Goal: Find specific page/section: Find specific page/section

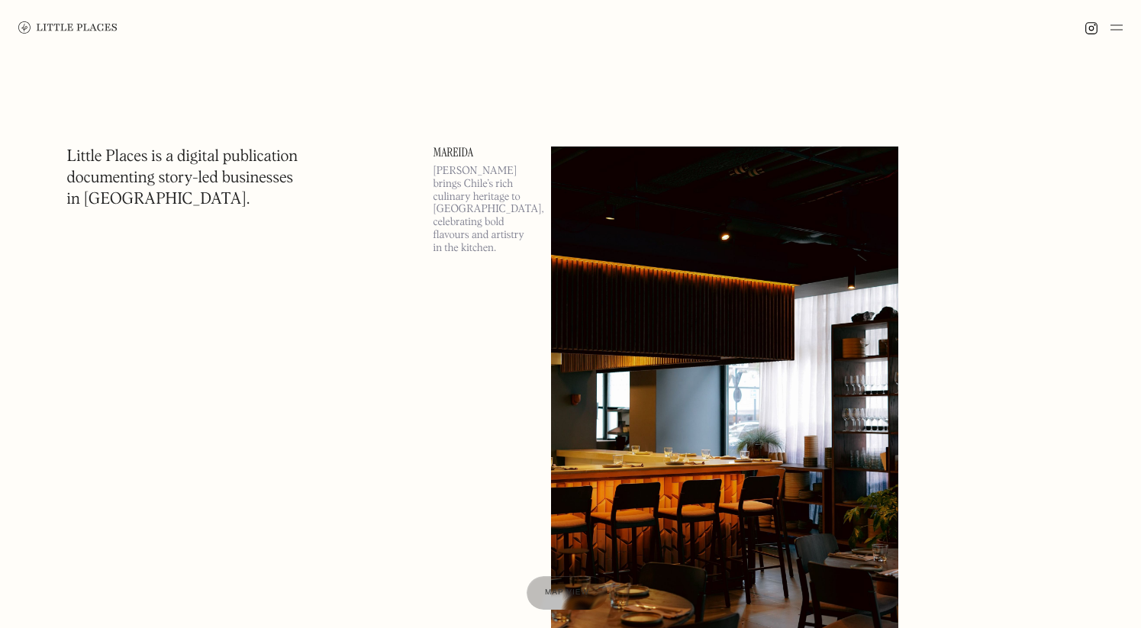
click at [443, 202] on p "[PERSON_NAME] brings Chile’s rich culinary heritage to [GEOGRAPHIC_DATA], celeb…" at bounding box center [483, 210] width 99 height 90
click at [570, 592] on span "Map view" at bounding box center [567, 593] width 47 height 9
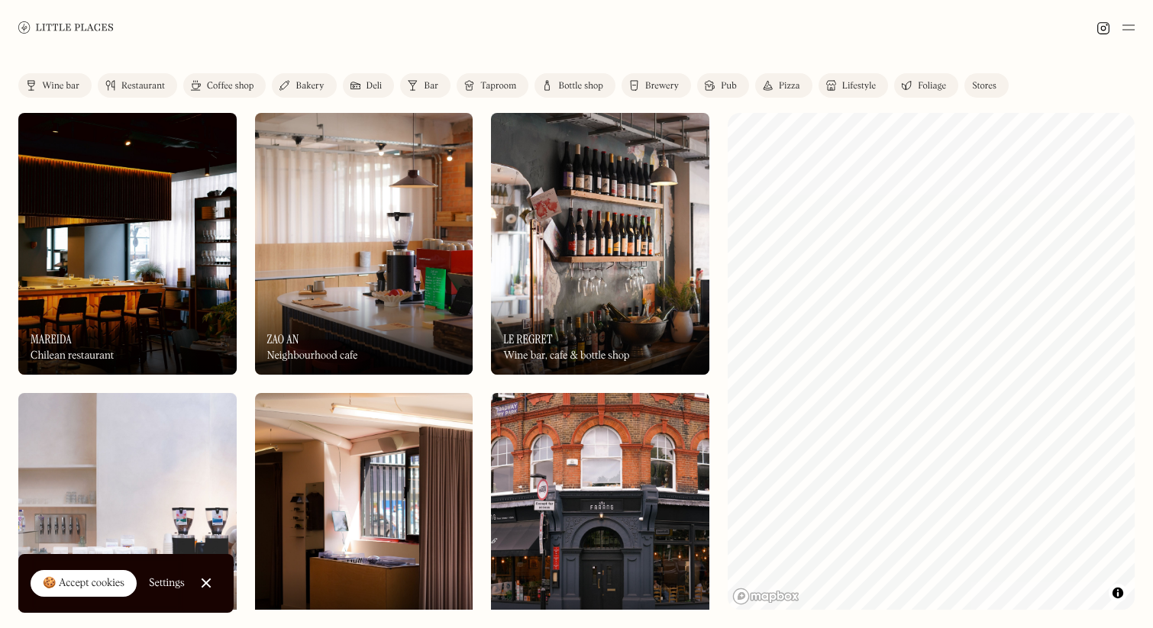
click at [131, 83] on div "Restaurant" at bounding box center [143, 86] width 44 height 9
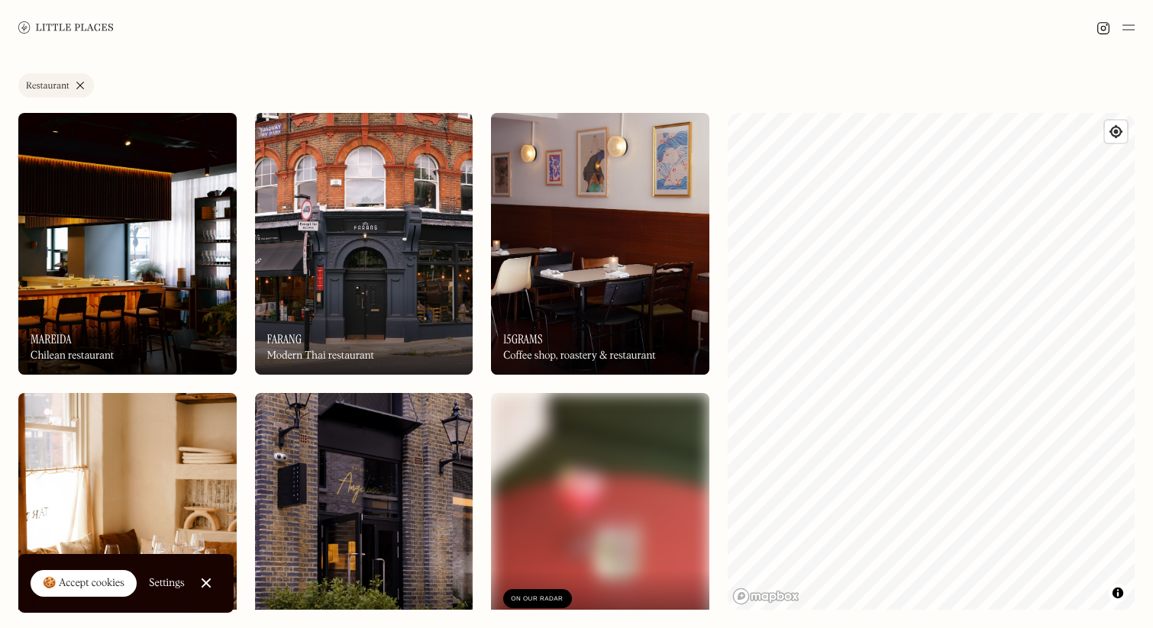
click at [53, 21] on img at bounding box center [65, 26] width 95 height 11
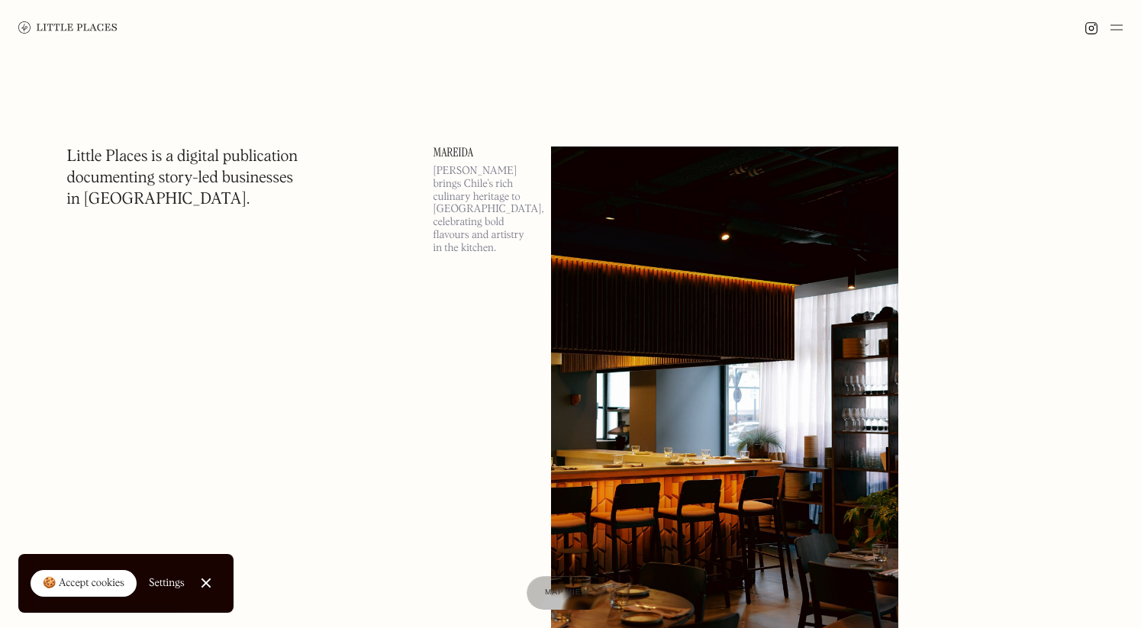
click at [205, 580] on div at bounding box center [206, 584] width 10 height 10
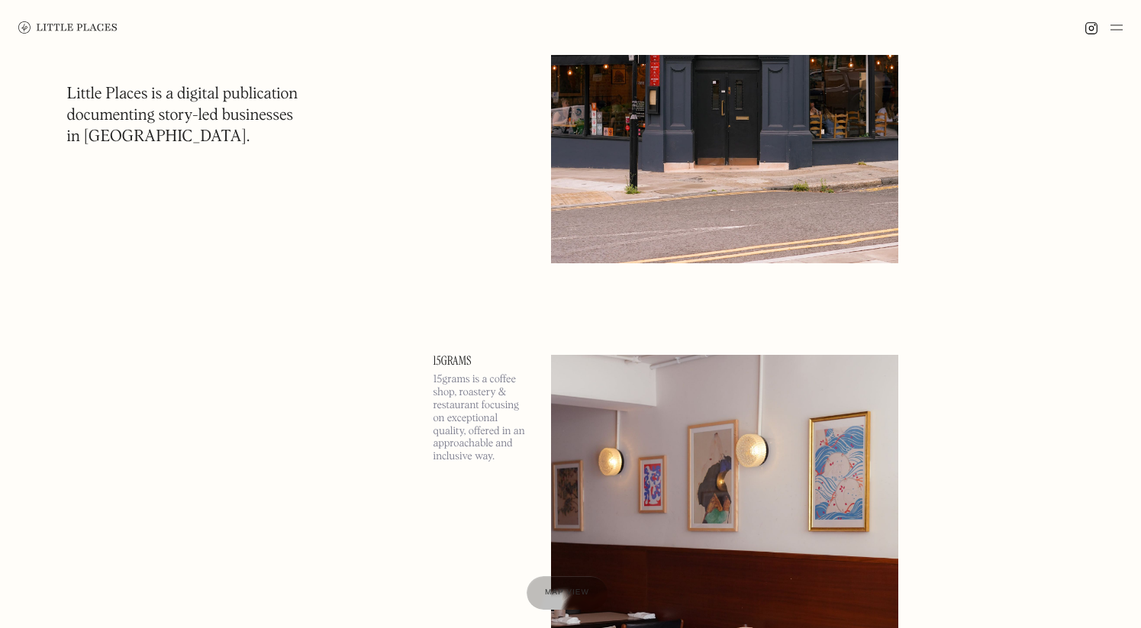
scroll to position [2834, 0]
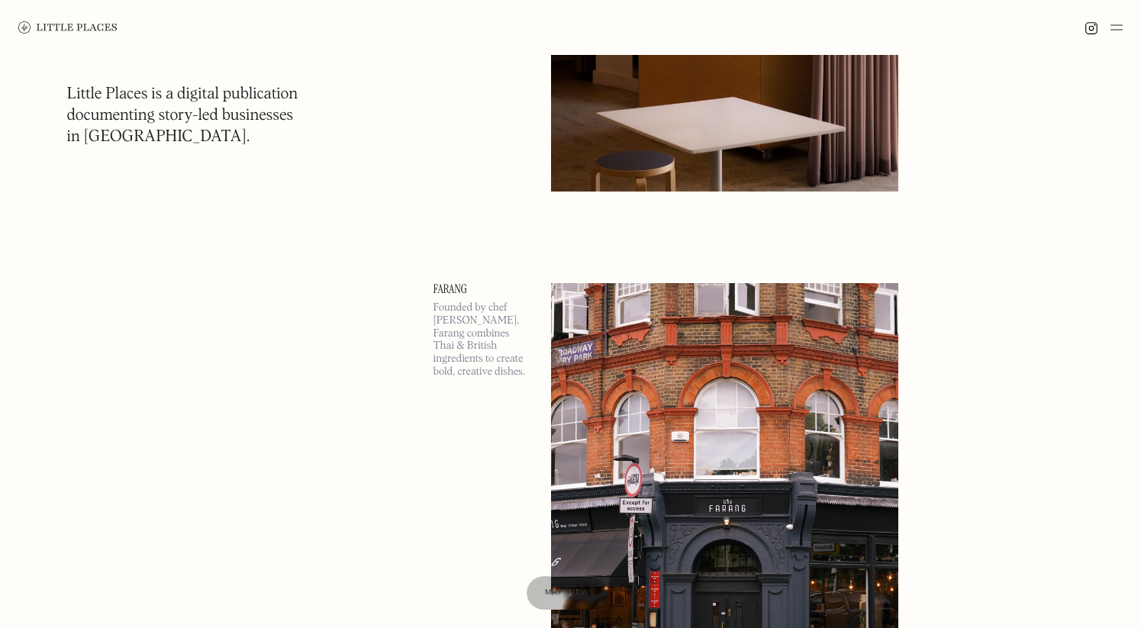
click at [734, 450] on img at bounding box center [725, 534] width 348 height 502
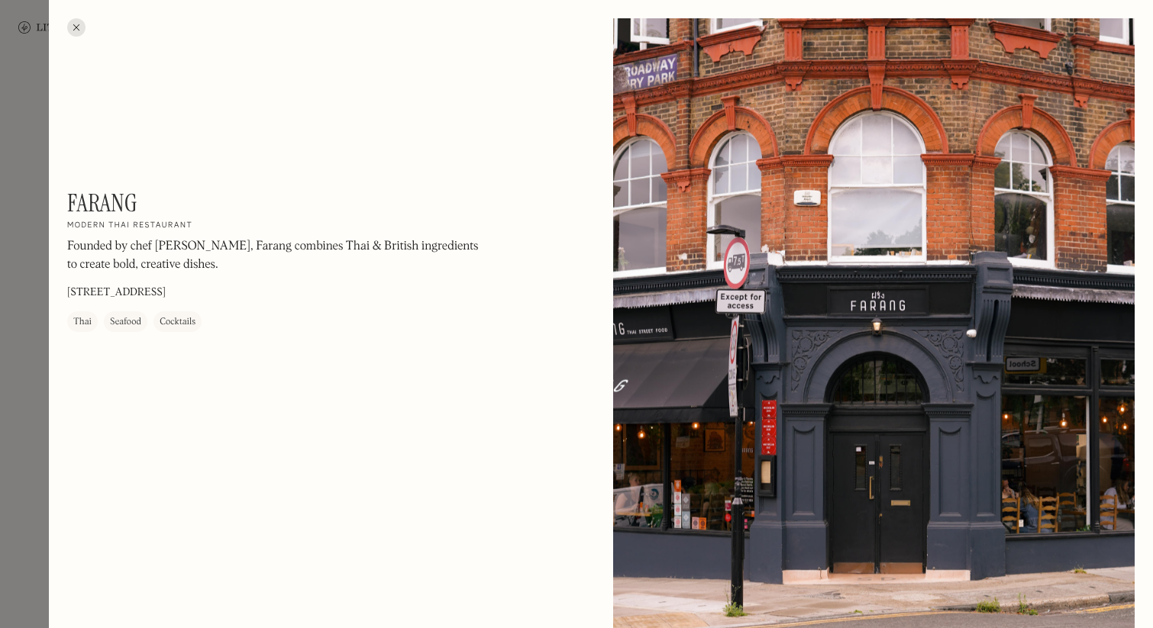
click at [13, 458] on div at bounding box center [576, 314] width 1153 height 628
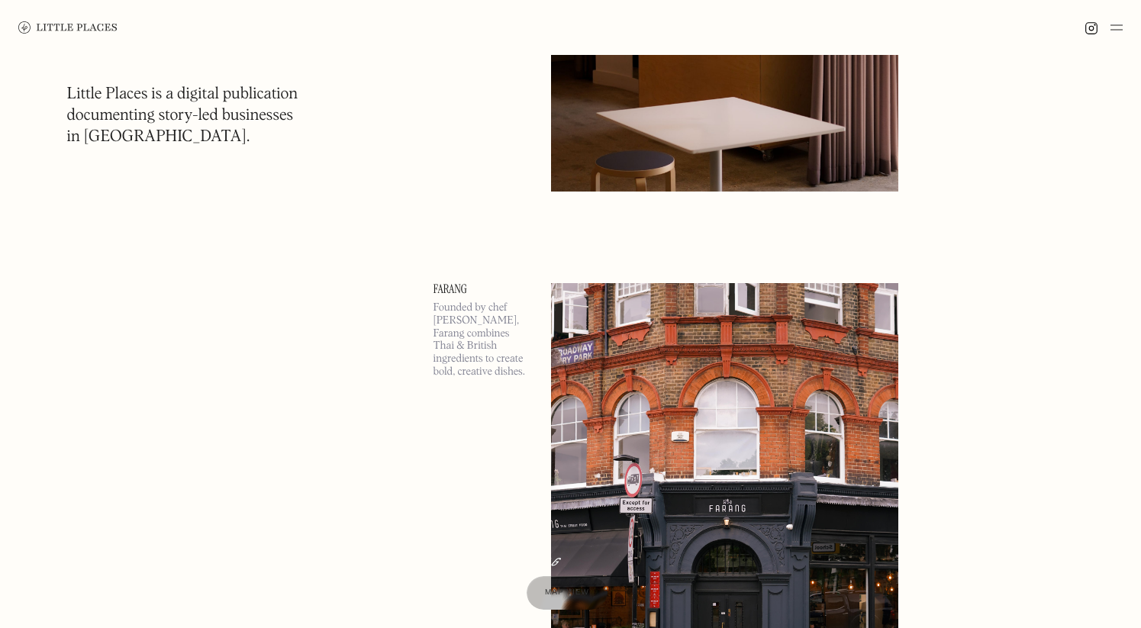
scroll to position [1841, 0]
